Goal: Transaction & Acquisition: Download file/media

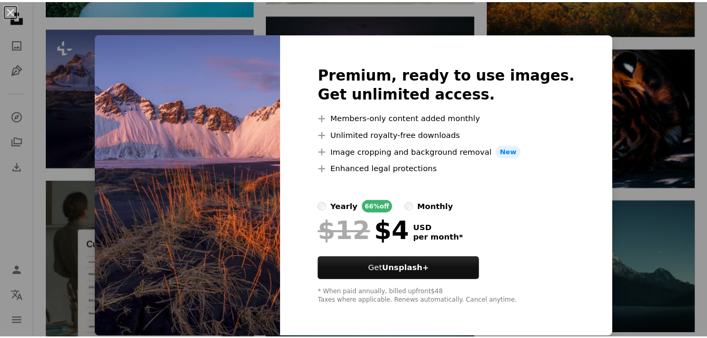
scroll to position [1570, 0]
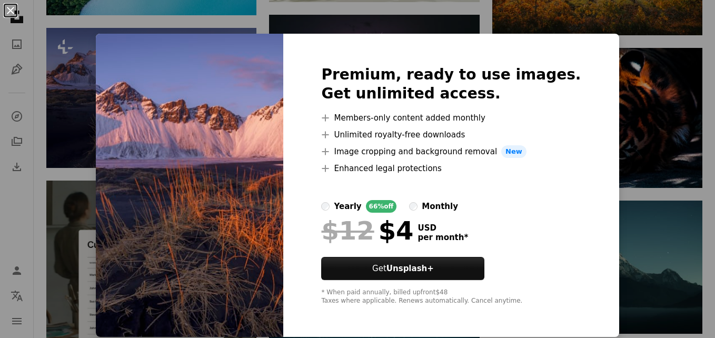
click at [11, 8] on button "An X shape" at bounding box center [10, 10] width 13 height 13
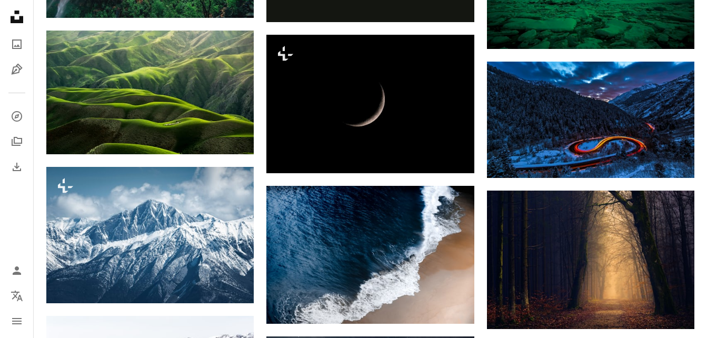
scroll to position [2160, 0]
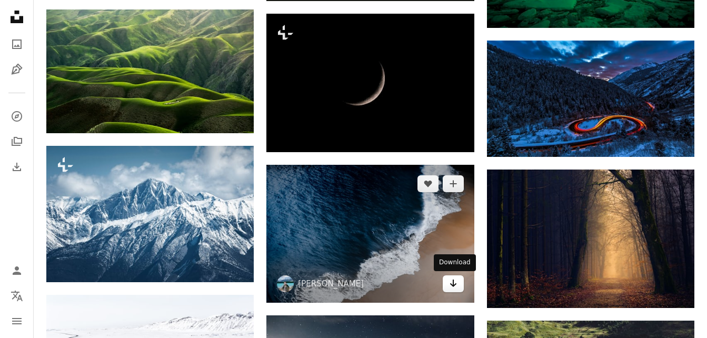
click at [452, 286] on icon "Arrow pointing down" at bounding box center [453, 283] width 8 height 13
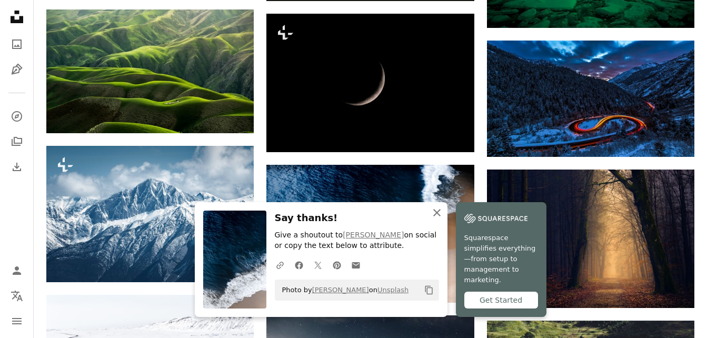
click at [433, 219] on icon "An X shape" at bounding box center [437, 212] width 13 height 13
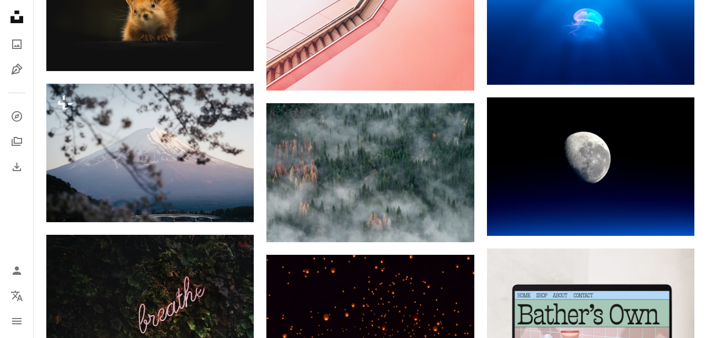
scroll to position [3002, 0]
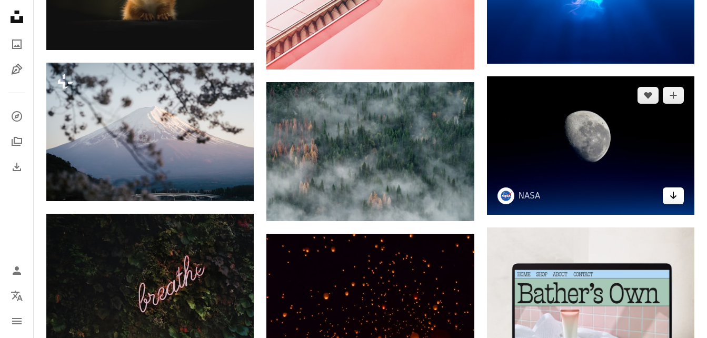
click at [679, 194] on link "Arrow pointing down" at bounding box center [673, 195] width 21 height 17
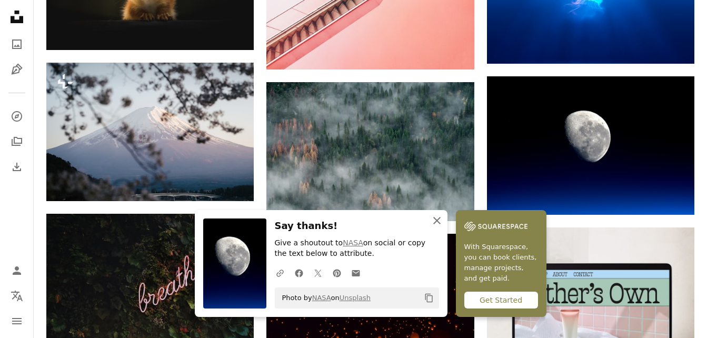
click at [438, 224] on icon "An X shape" at bounding box center [437, 220] width 13 height 13
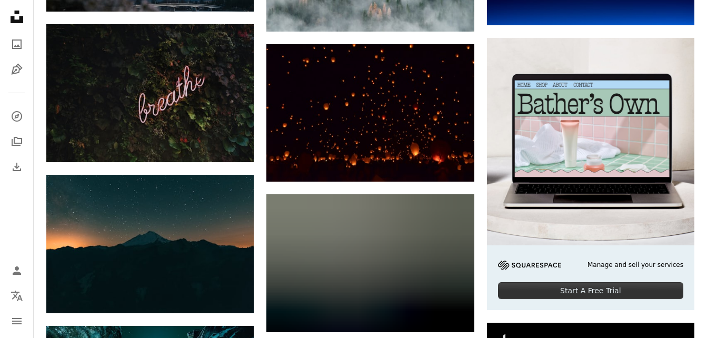
scroll to position [3171, 0]
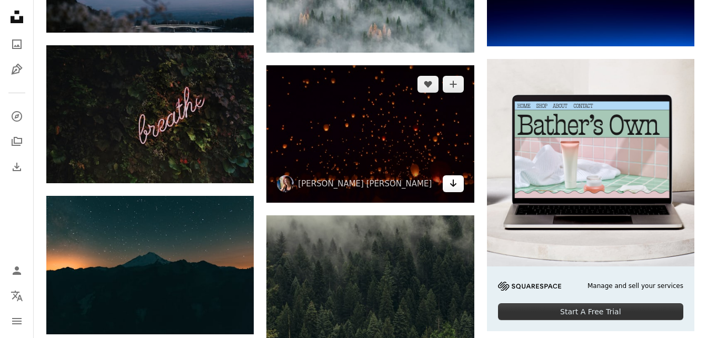
click at [456, 185] on icon "Arrow pointing down" at bounding box center [453, 183] width 8 height 13
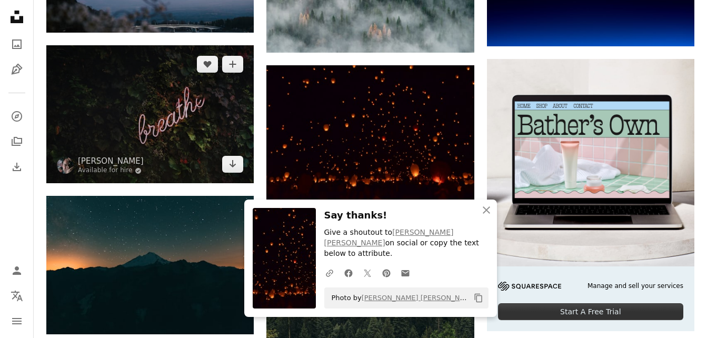
click at [186, 106] on img at bounding box center [149, 114] width 207 height 138
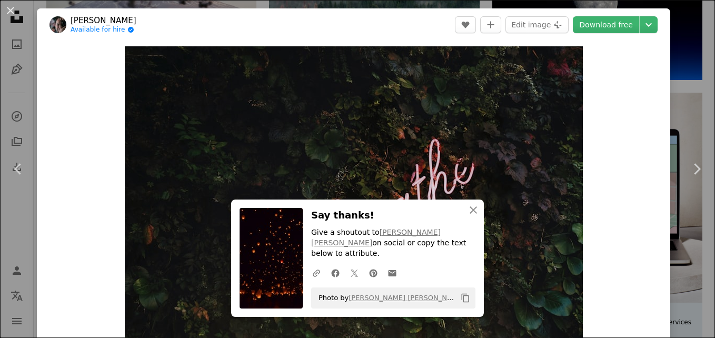
click at [13, 4] on button "An X shape" at bounding box center [10, 10] width 13 height 13
click at [13, 3] on nav "Unsplash logo Unsplash Home A photo Pen Tool A compass A stack of folders Downl…" at bounding box center [17, 169] width 34 height 338
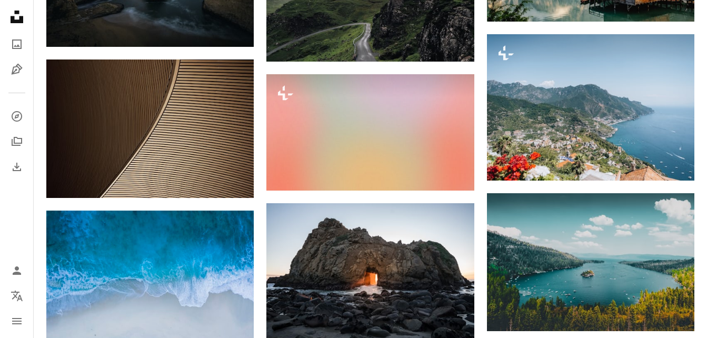
scroll to position [3739, 0]
